Goal: Find specific page/section: Find specific page/section

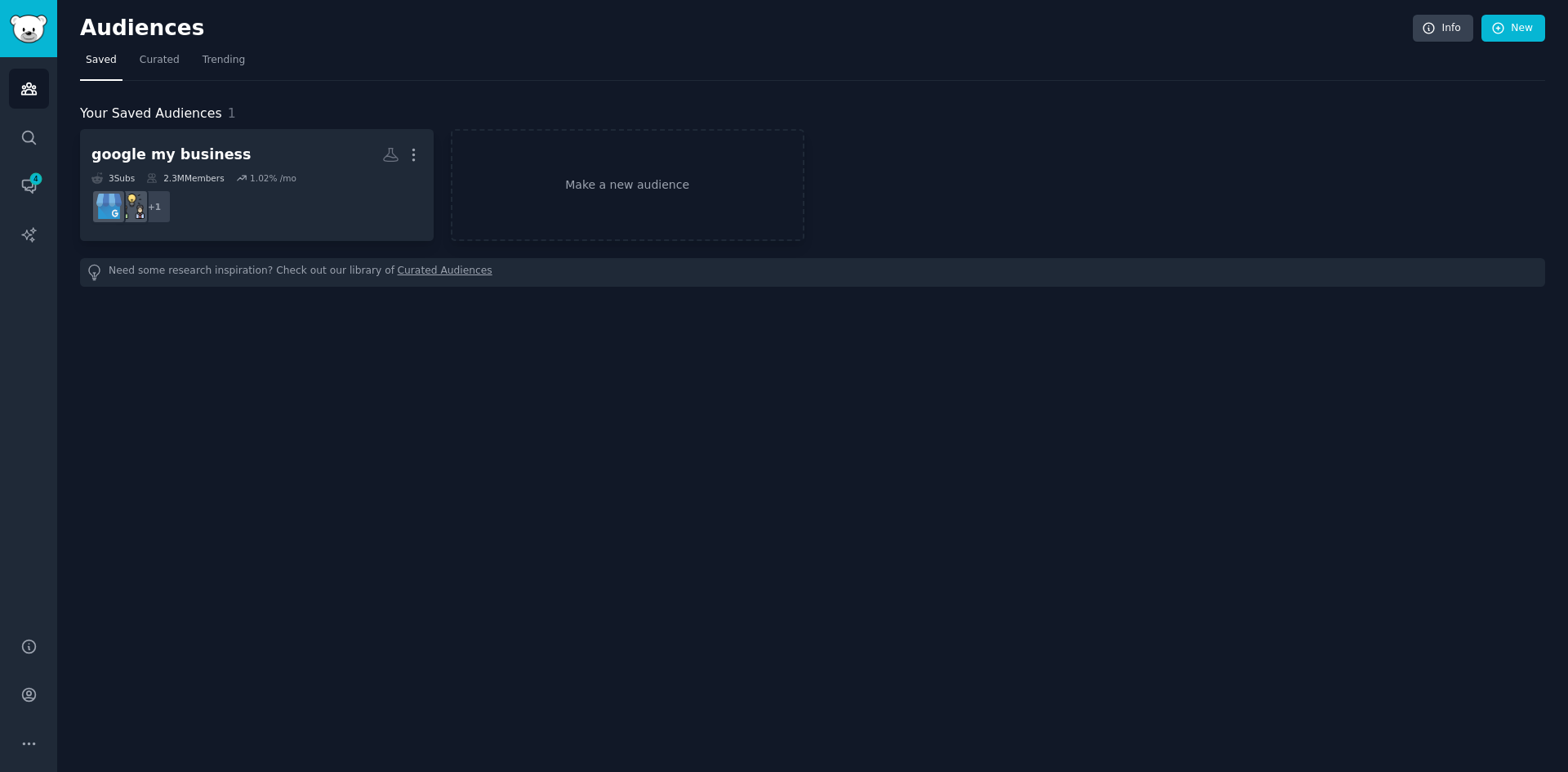
click at [288, 165] on h2 "google my business More" at bounding box center [257, 155] width 331 height 28
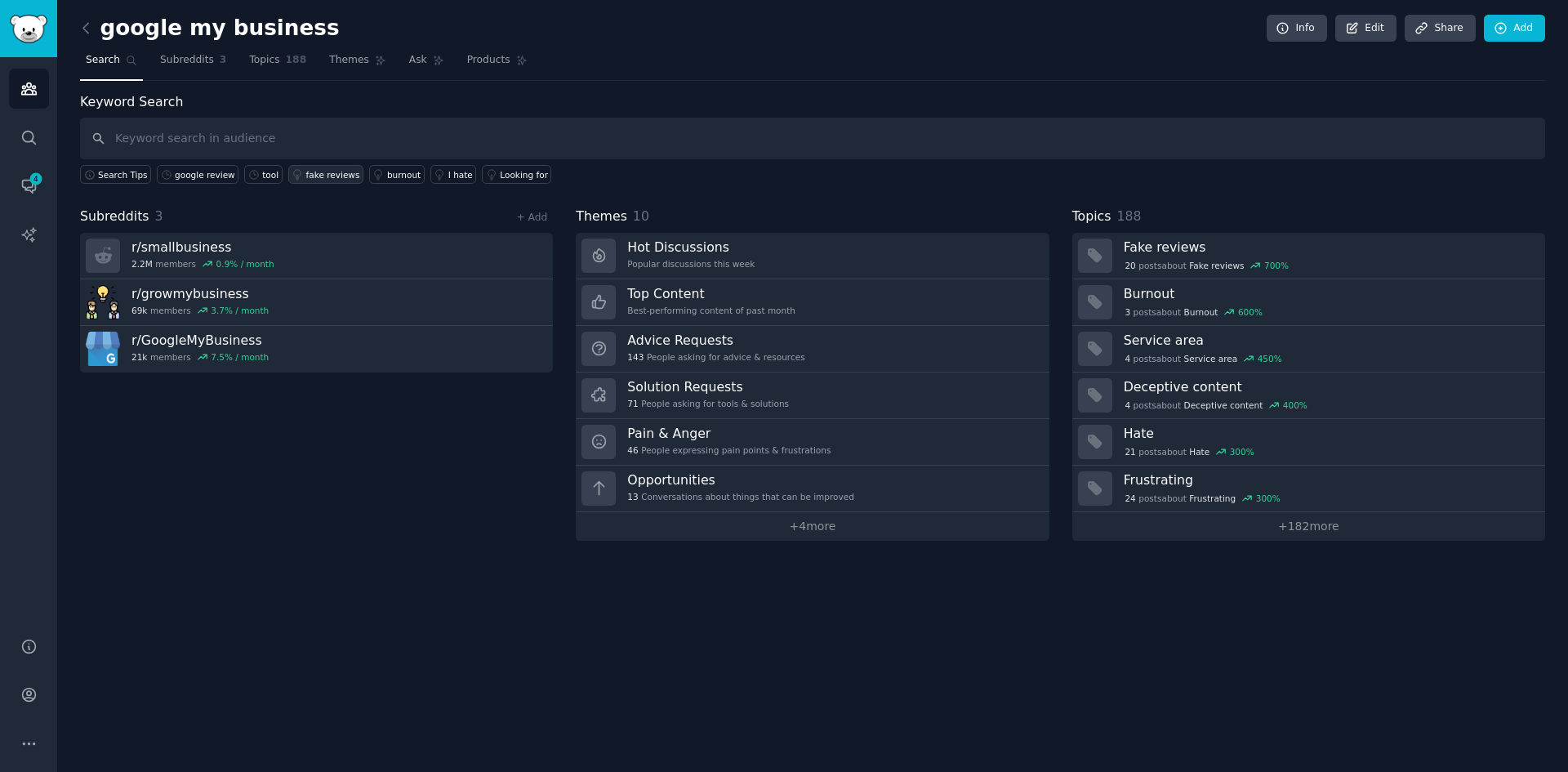
click at [199, 171] on div "google review" at bounding box center [205, 174] width 60 height 12
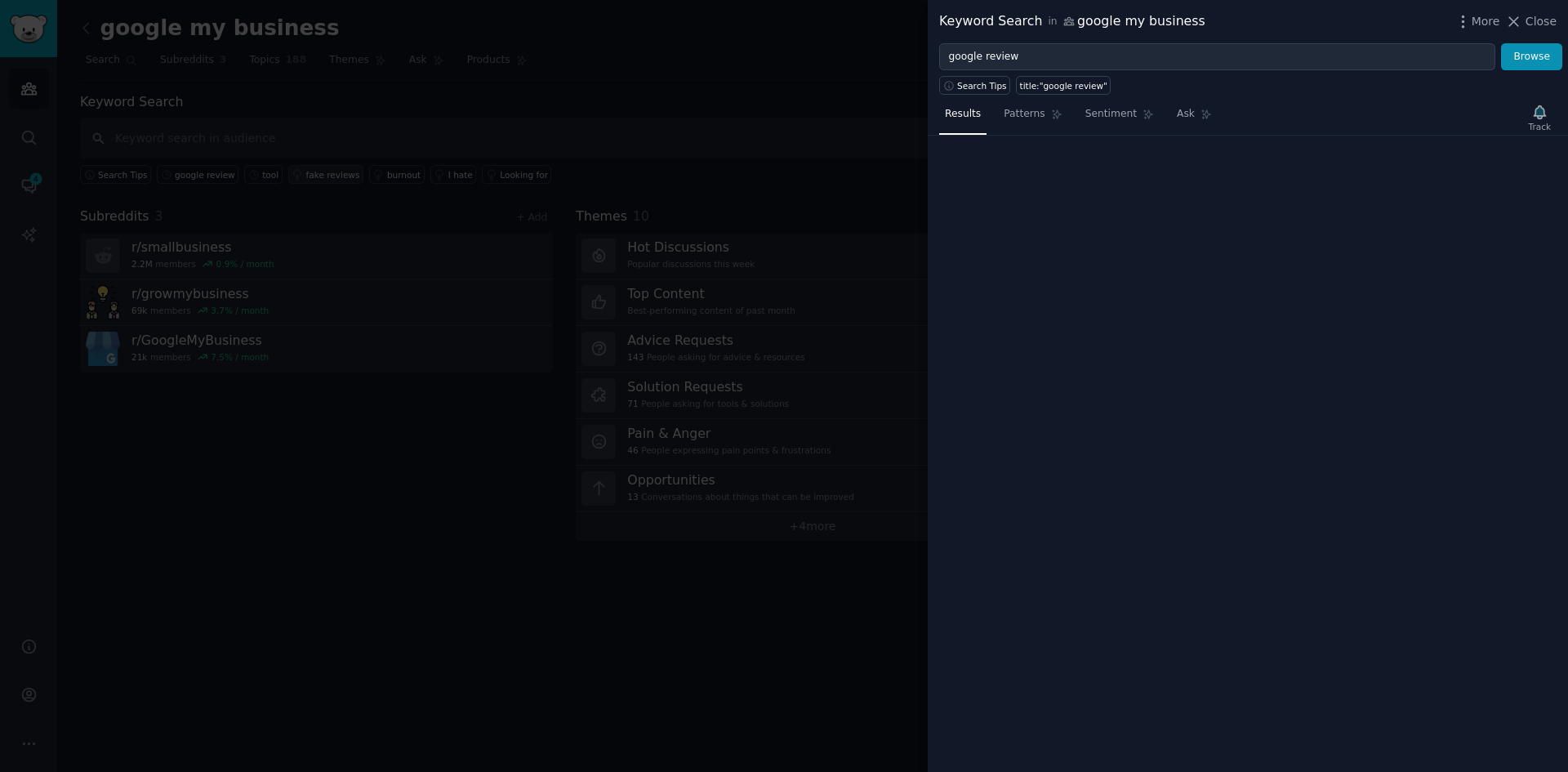
click at [199, 171] on div at bounding box center [784, 386] width 1568 height 772
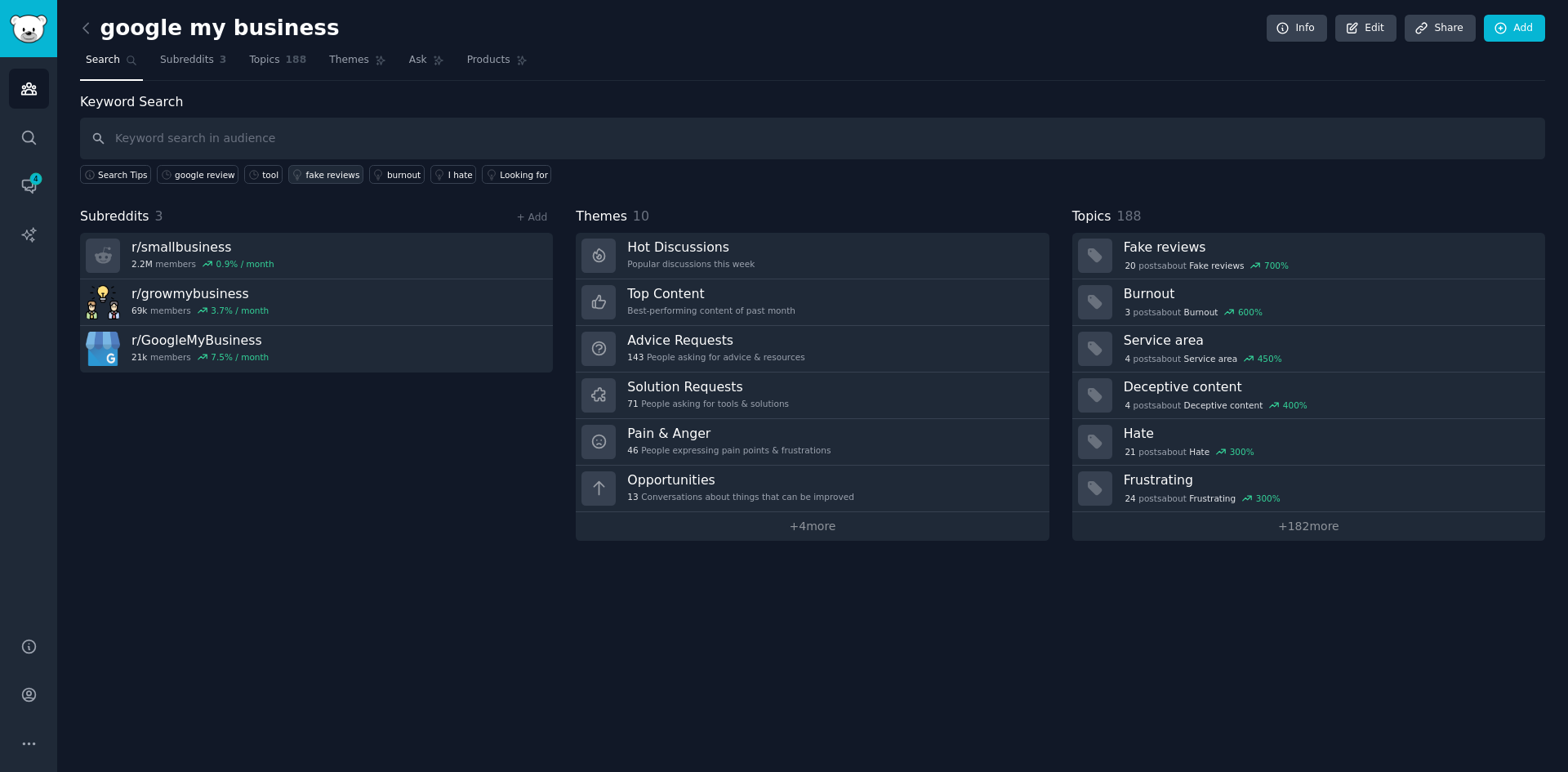
click at [199, 171] on div "google review" at bounding box center [205, 174] width 60 height 12
